Goal: Task Accomplishment & Management: Manage account settings

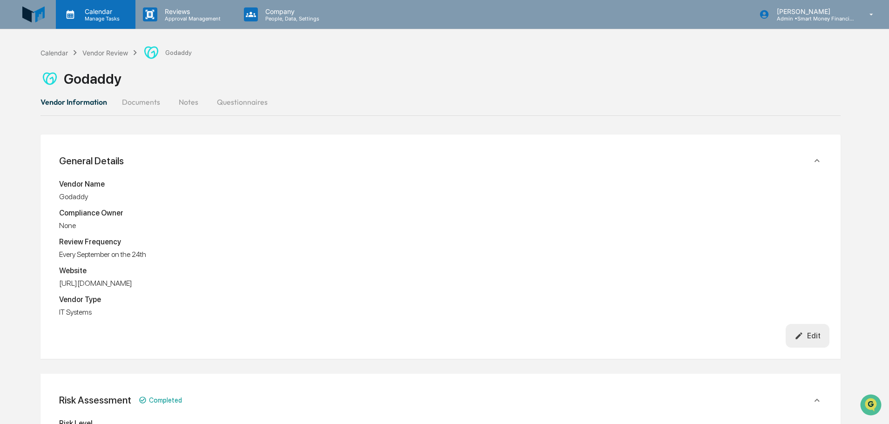
click at [118, 17] on p "Manage Tasks" at bounding box center [100, 18] width 47 height 7
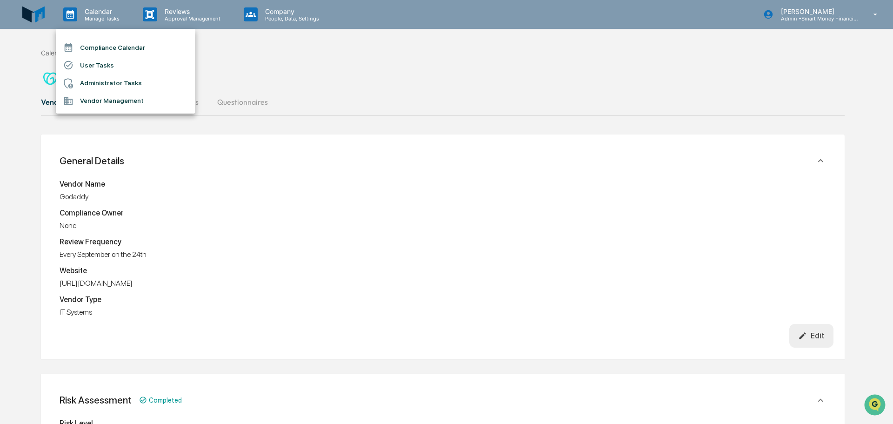
click at [110, 64] on li "User Tasks" at bounding box center [126, 65] width 140 height 18
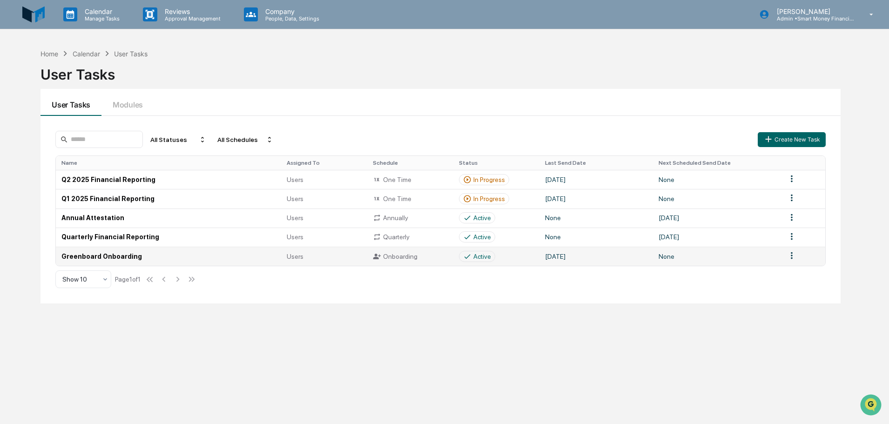
click at [437, 259] on div "Onboarding" at bounding box center [410, 256] width 75 height 8
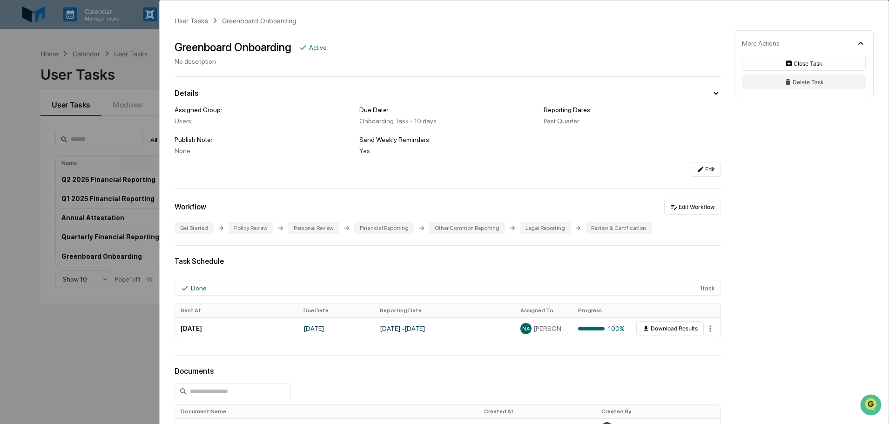
click at [107, 337] on div "User Tasks Greenboard Onboarding Greenboard Onboarding Active No description De…" at bounding box center [444, 212] width 889 height 424
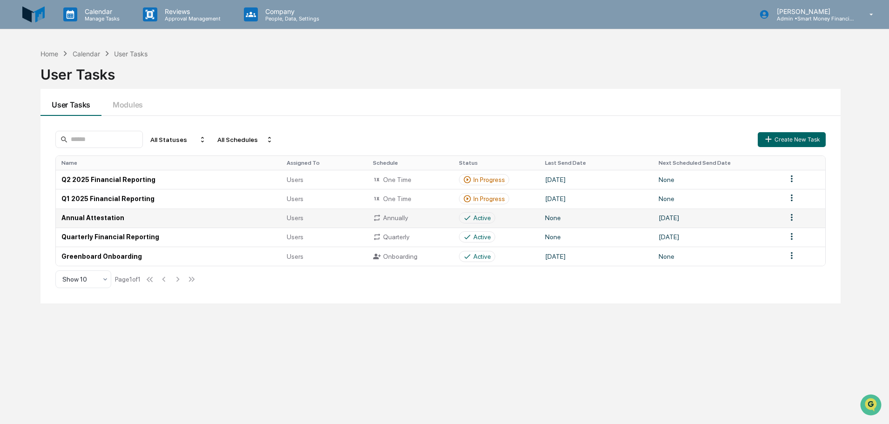
click at [216, 226] on td "Annual Attestation" at bounding box center [168, 217] width 225 height 19
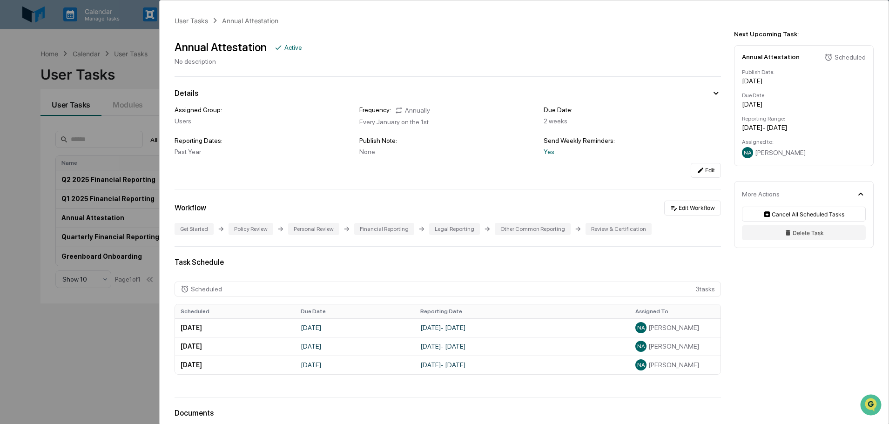
click at [153, 69] on div "User Tasks Annual Attestation Annual Attestation Active No description Details …" at bounding box center [444, 212] width 889 height 424
